Goal: Task Accomplishment & Management: Manage account settings

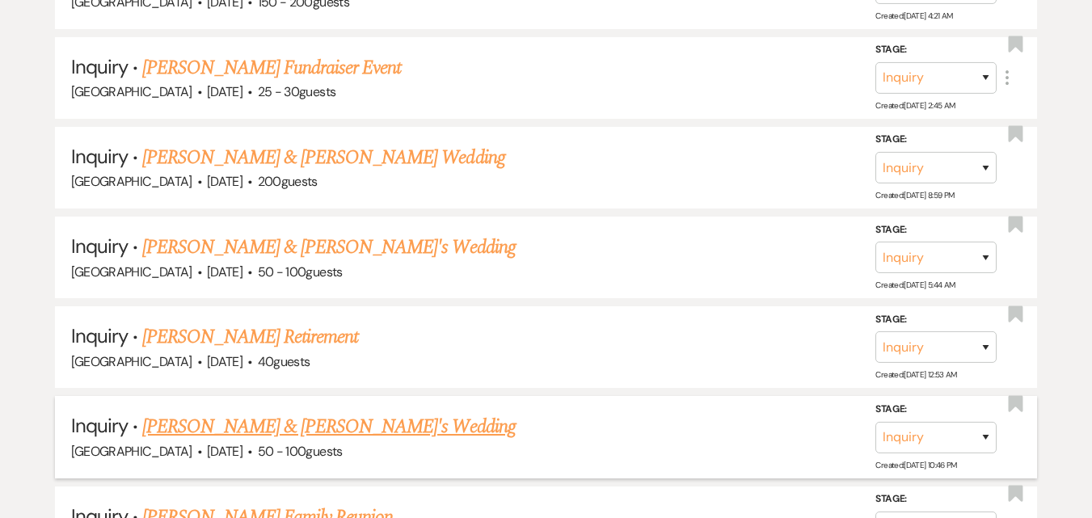
scroll to position [888, 0]
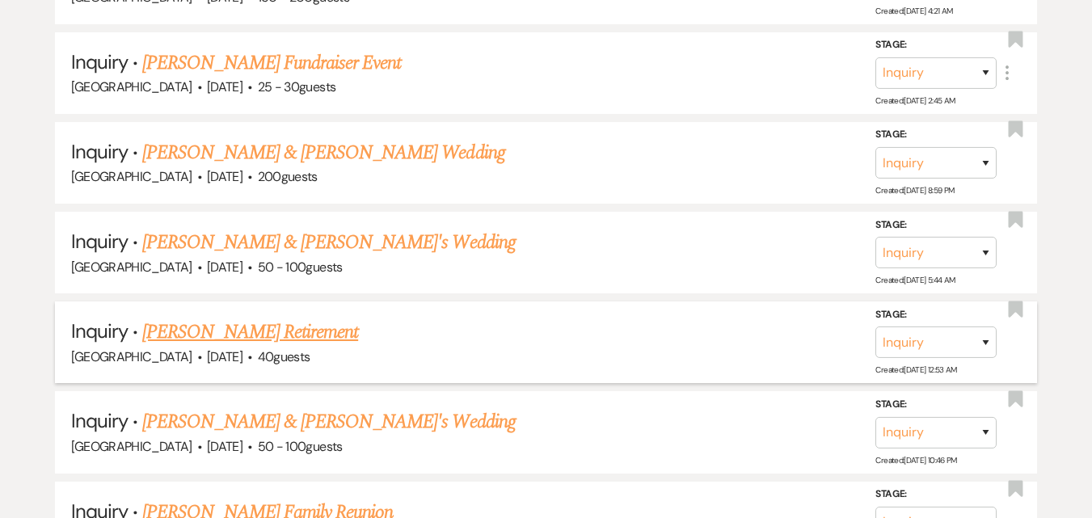
click at [291, 332] on link "[PERSON_NAME] Retirement" at bounding box center [250, 332] width 216 height 29
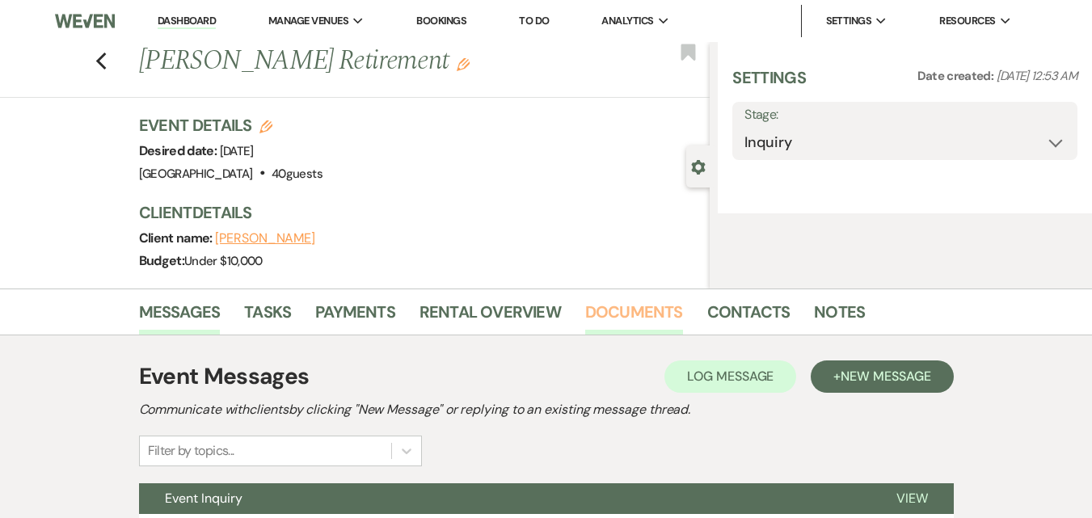
select select "5"
select select "13"
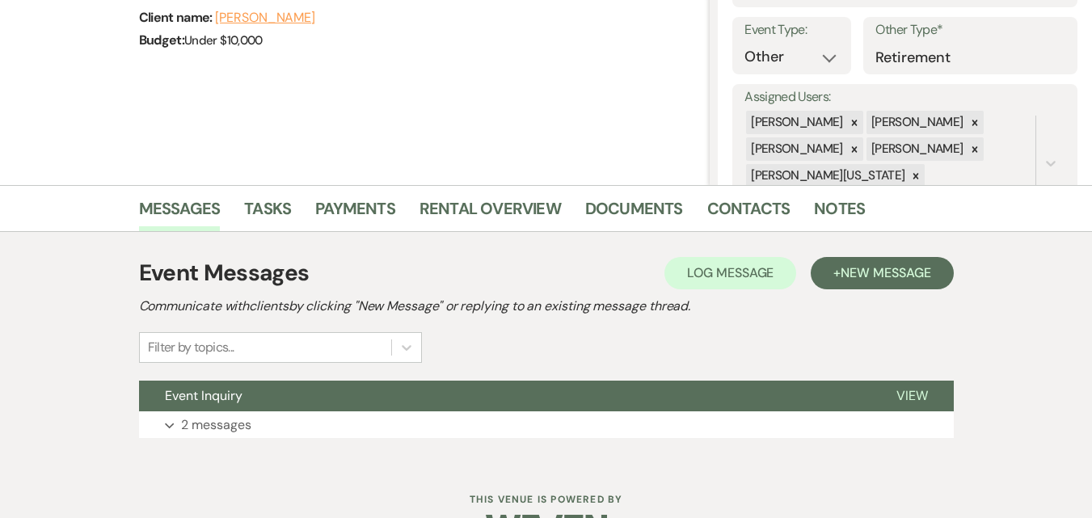
scroll to position [243, 0]
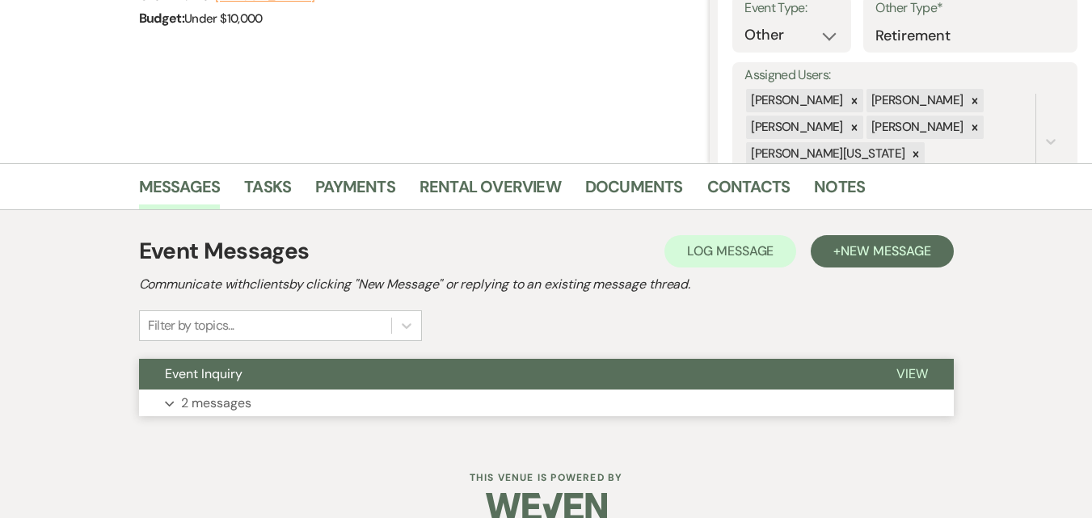
click at [413, 403] on button "Expand 2 messages" at bounding box center [546, 403] width 815 height 27
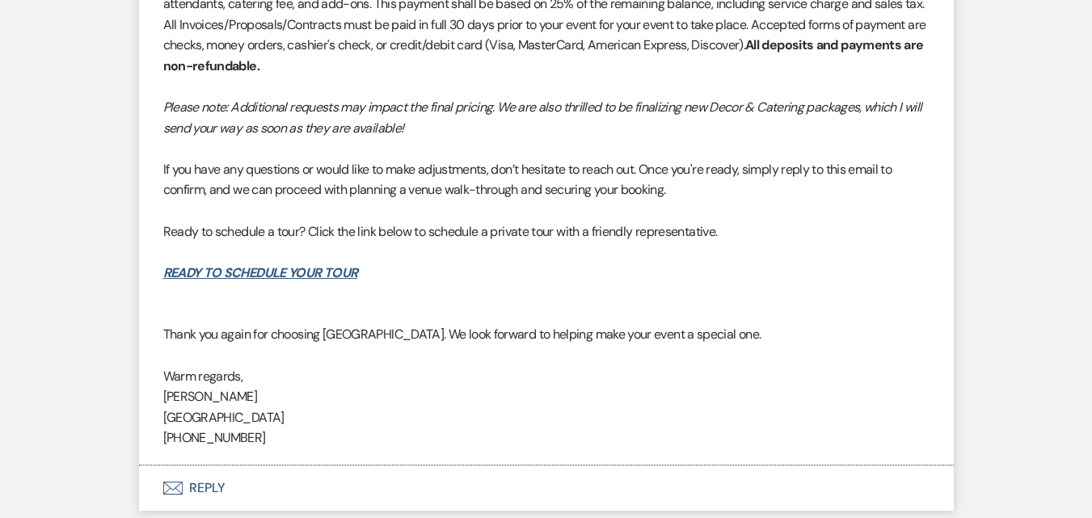
scroll to position [1779, 0]
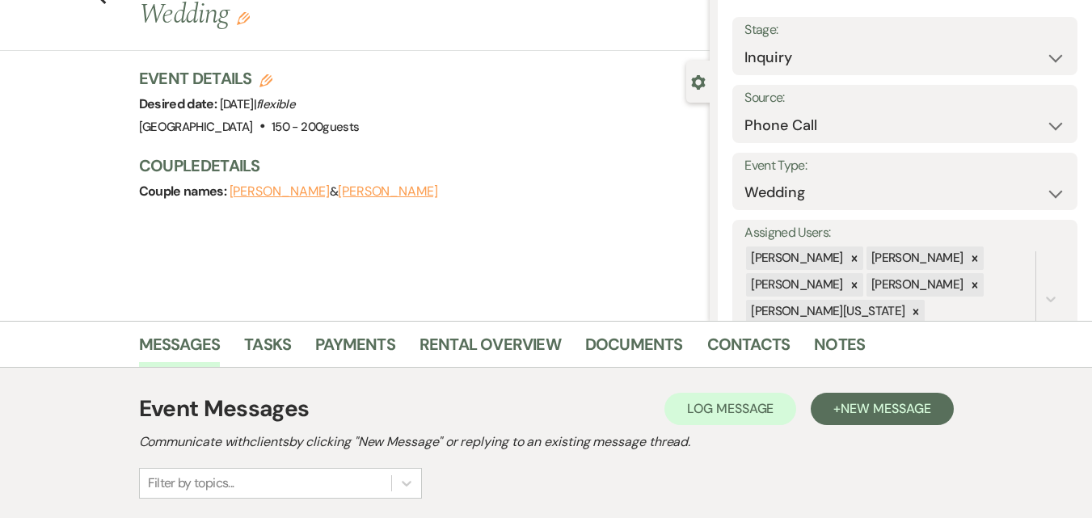
scroll to position [81, 0]
